Goal: Transaction & Acquisition: Purchase product/service

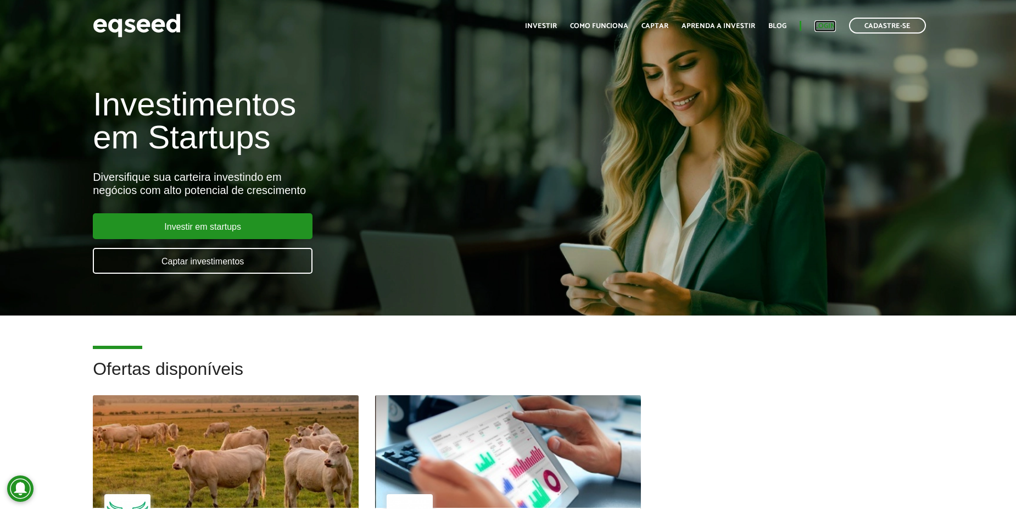
click at [820, 28] on link "Login" at bounding box center [825, 26] width 21 height 7
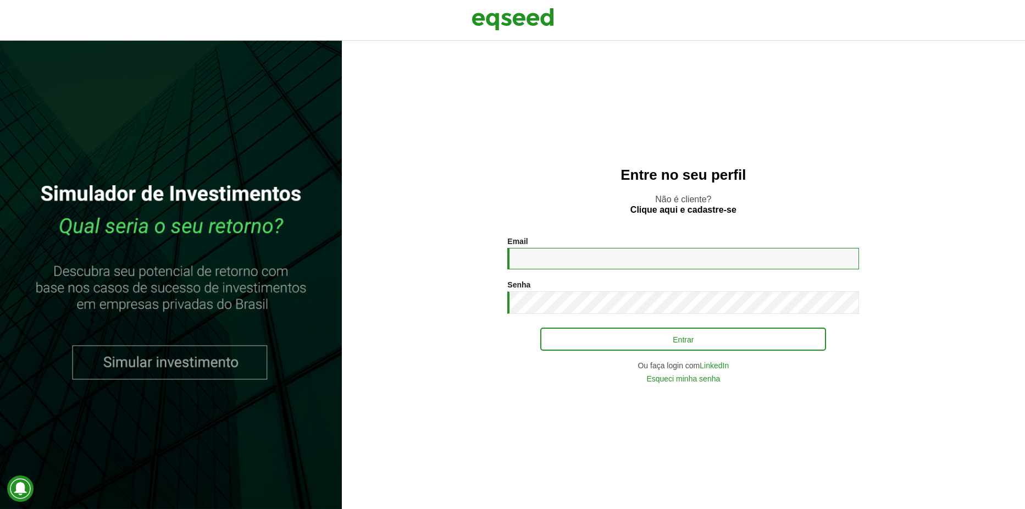
type input "**********"
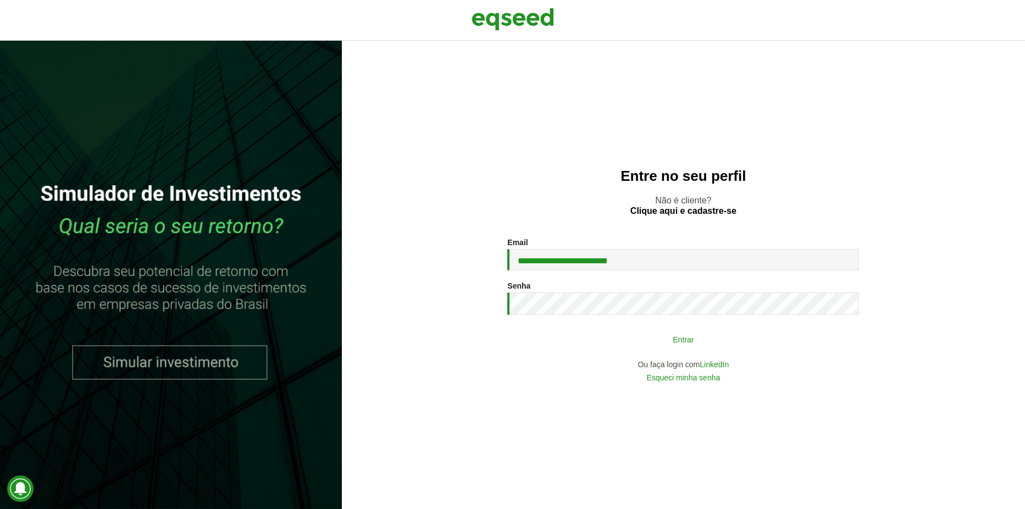
click at [672, 346] on button "Entrar" at bounding box center [683, 339] width 286 height 21
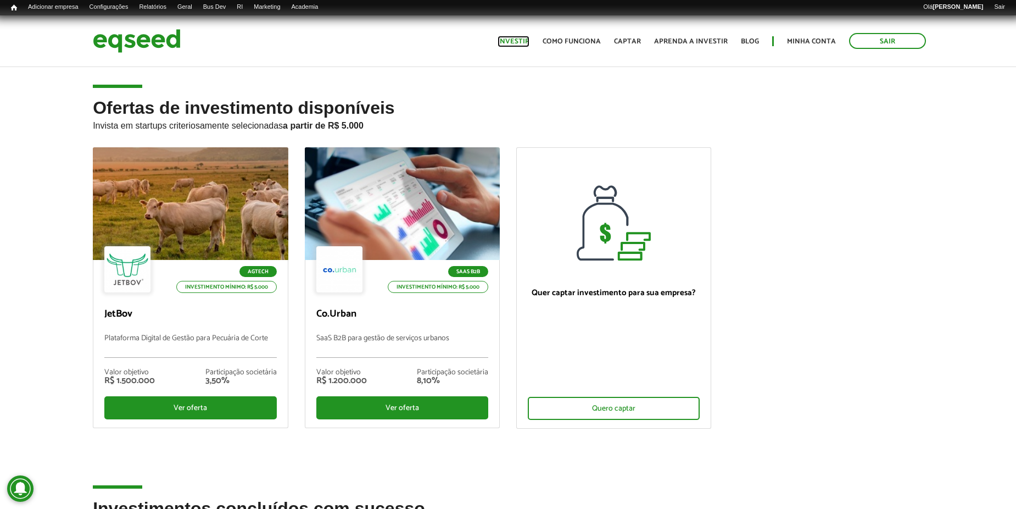
click at [530, 40] on link "Investir" at bounding box center [514, 41] width 32 height 7
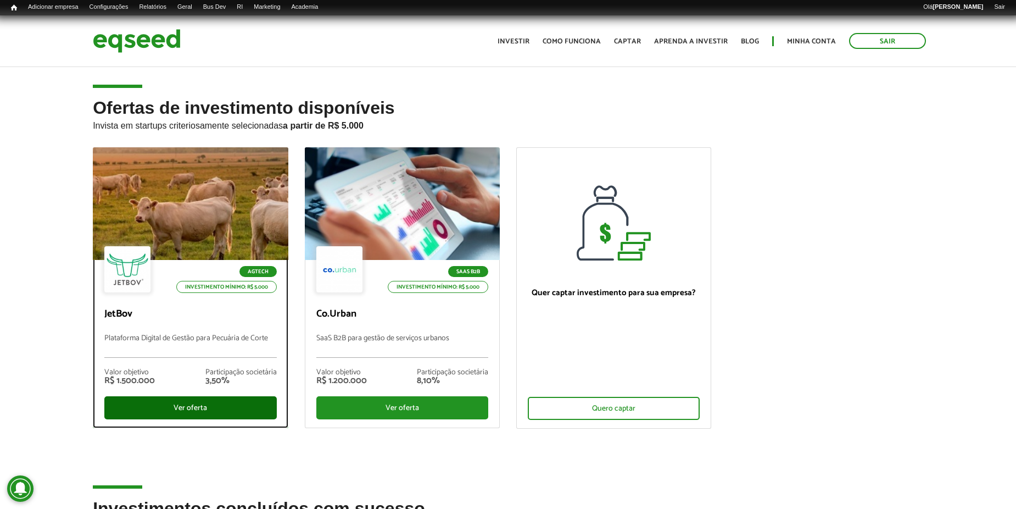
click at [244, 402] on div "Ver oferta" at bounding box center [190, 407] width 172 height 23
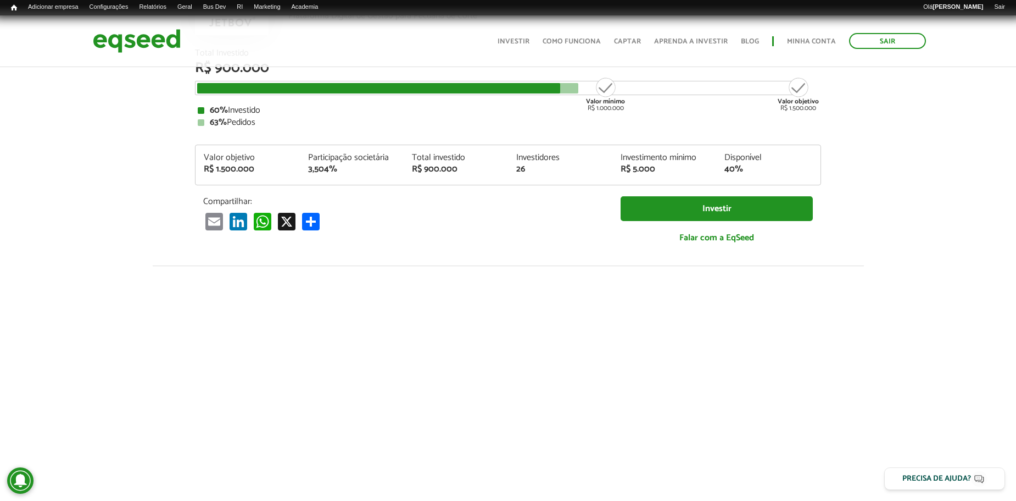
scroll to position [38, 0]
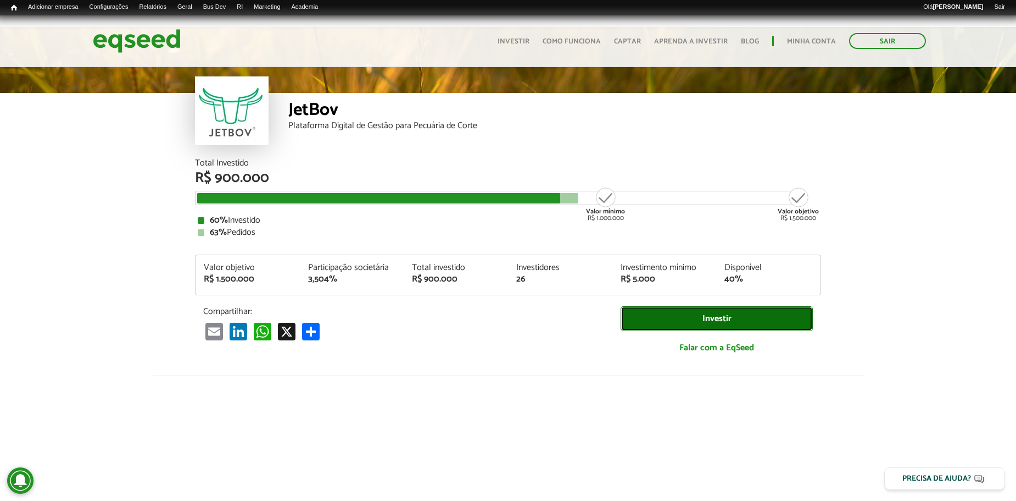
click at [648, 314] on link "Investir" at bounding box center [717, 318] width 192 height 25
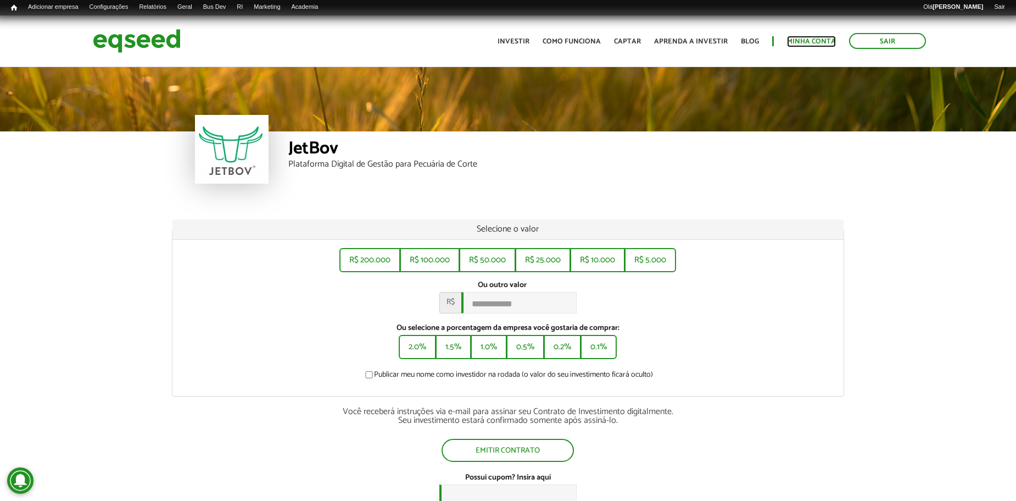
click at [798, 40] on link "Minha conta" at bounding box center [811, 41] width 49 height 7
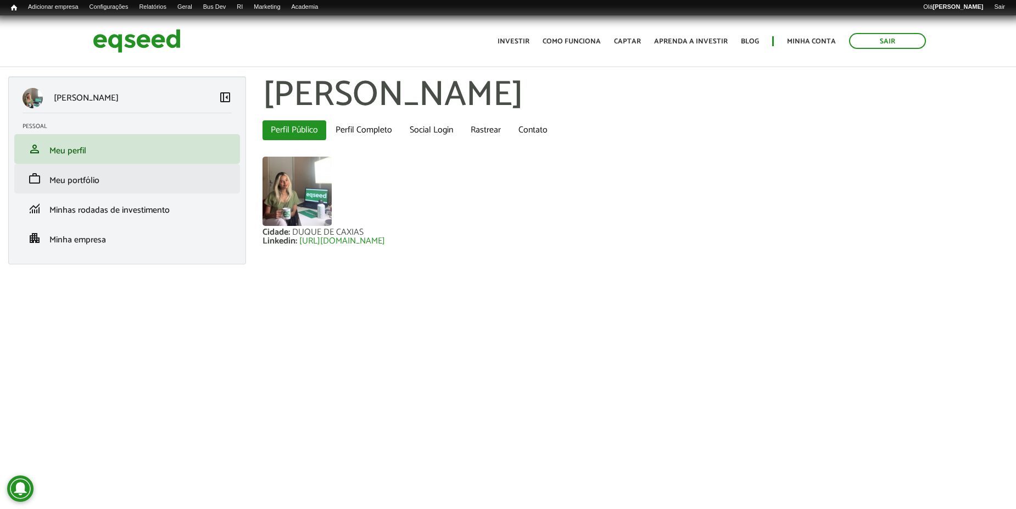
click at [200, 171] on li "work Meu portfólio" at bounding box center [127, 179] width 226 height 30
click at [191, 176] on link "work Meu portfólio" at bounding box center [127, 178] width 209 height 13
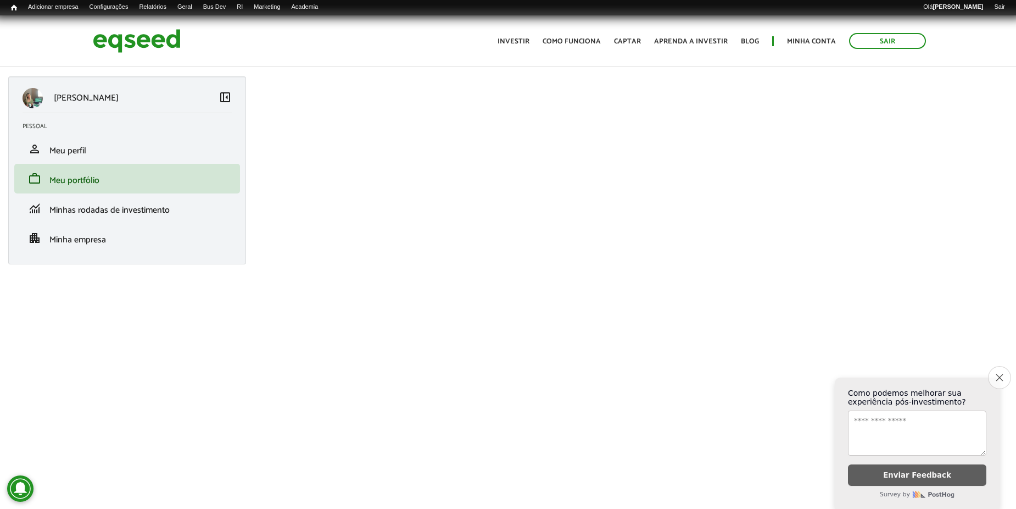
click at [1004, 366] on button "Close survey" at bounding box center [999, 377] width 23 height 23
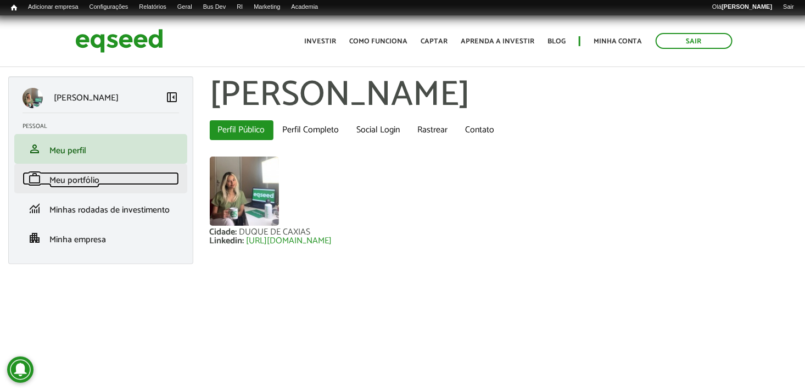
click at [139, 174] on link "work Meu portfólio" at bounding box center [101, 178] width 157 height 13
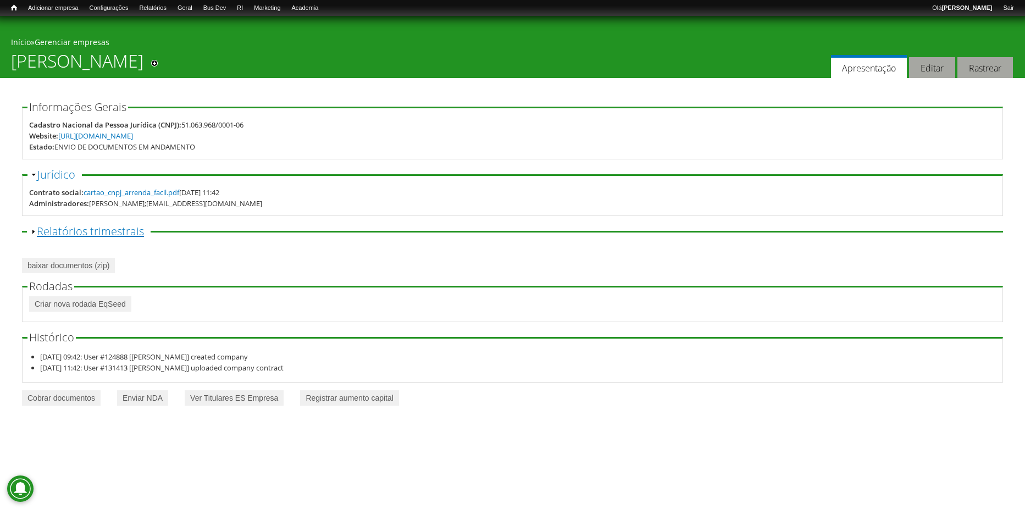
click at [118, 230] on link "Exibir Relatórios trimestrais" at bounding box center [90, 231] width 107 height 15
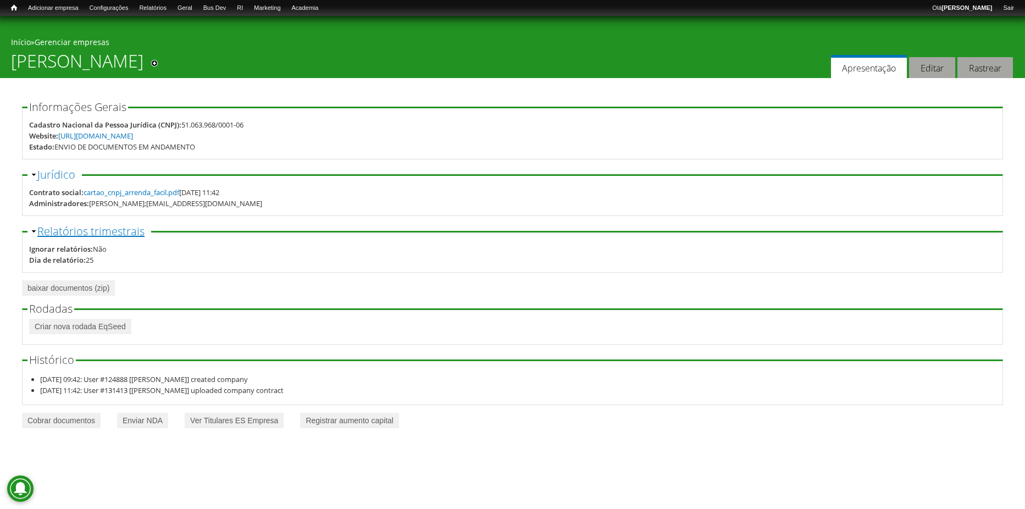
click at [118, 230] on link "Ocultar Relatórios trimestrais" at bounding box center [90, 231] width 107 height 15
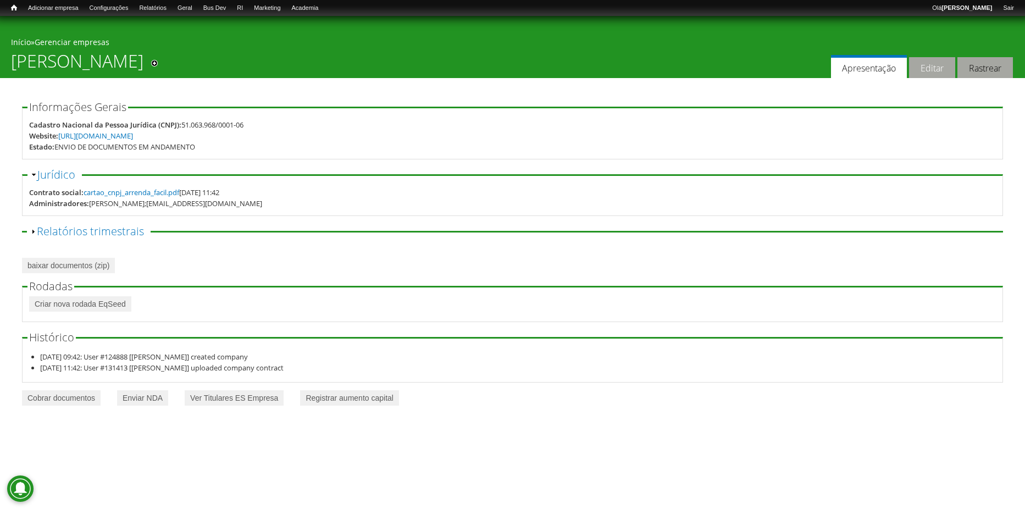
click at [925, 67] on link "Editar" at bounding box center [932, 67] width 46 height 21
